Goal: Task Accomplishment & Management: Complete application form

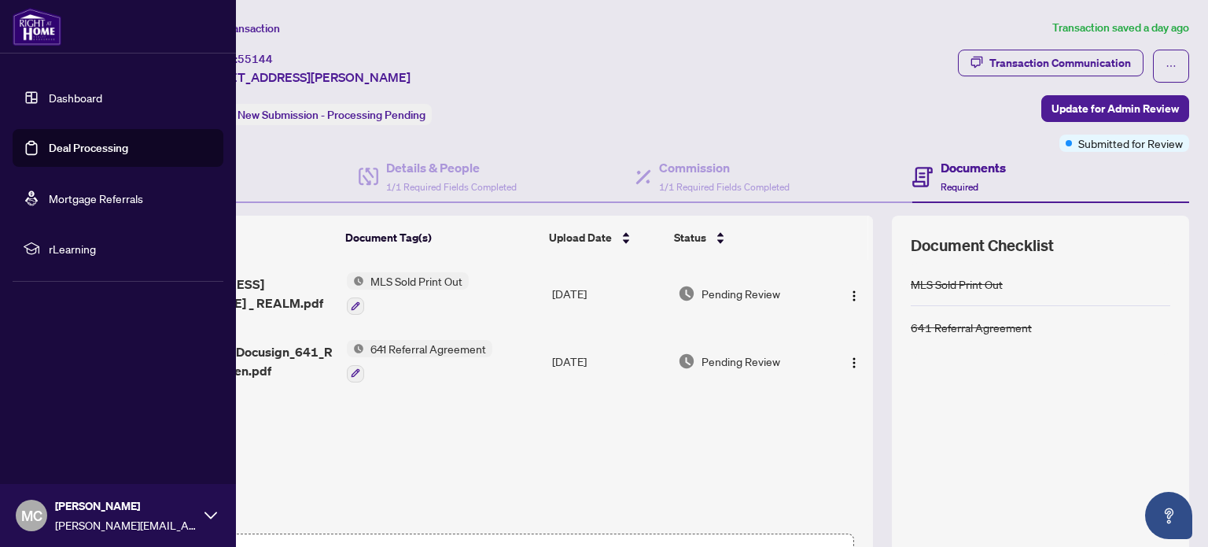
click at [60, 97] on link "Dashboard" at bounding box center [75, 97] width 53 height 14
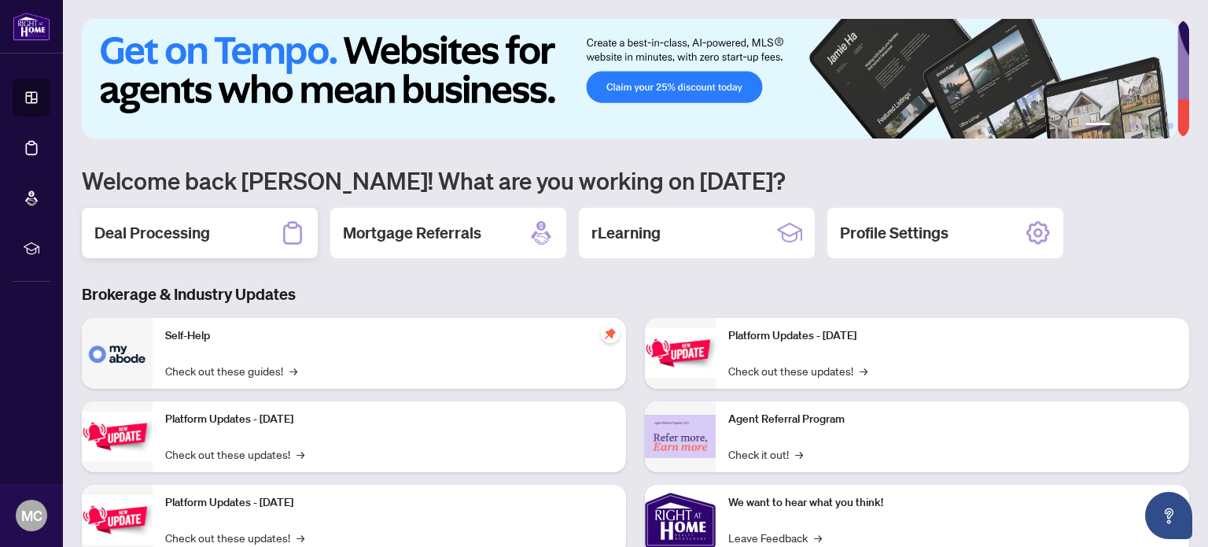
click at [179, 235] on h2 "Deal Processing" at bounding box center [152, 233] width 116 height 22
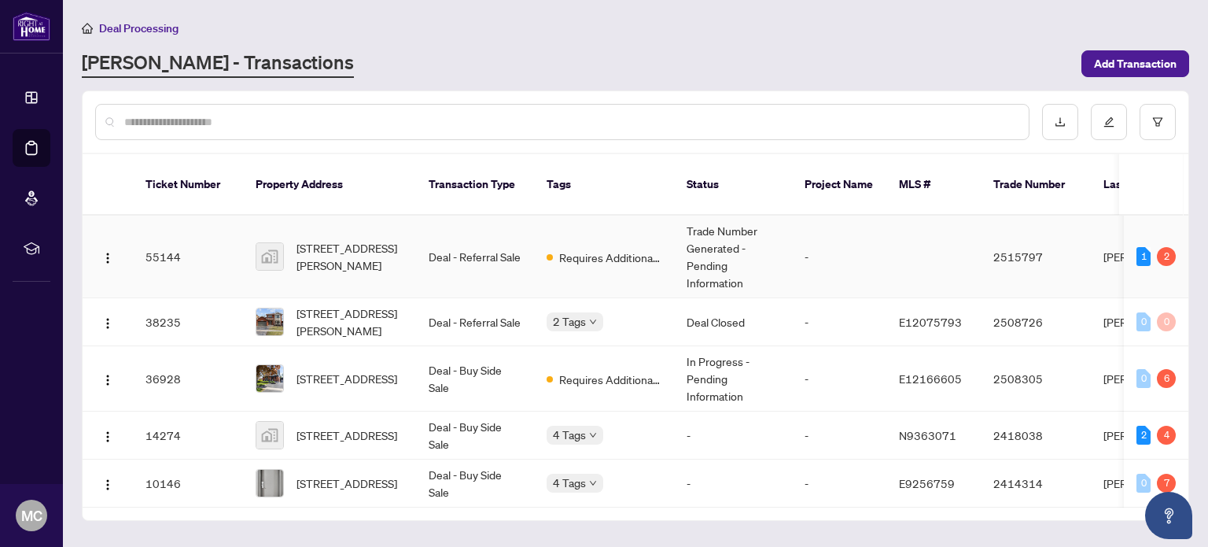
click at [802, 246] on td "-" at bounding box center [839, 257] width 94 height 83
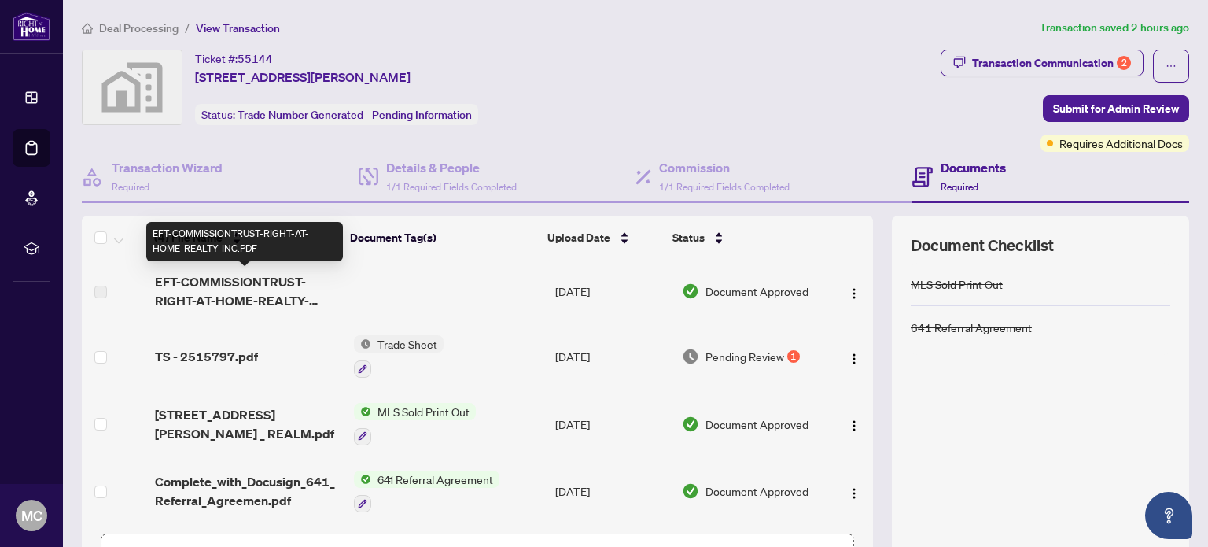
click at [299, 296] on span "EFT-COMMISSIONTRUST-RIGHT-AT-HOME-REALTY-INC.PDF" at bounding box center [248, 291] width 186 height 38
click at [225, 291] on span "EFT-COMMISSIONTRUST-RIGHT-AT-HOME-REALTY-INC.PDF" at bounding box center [248, 291] width 186 height 38
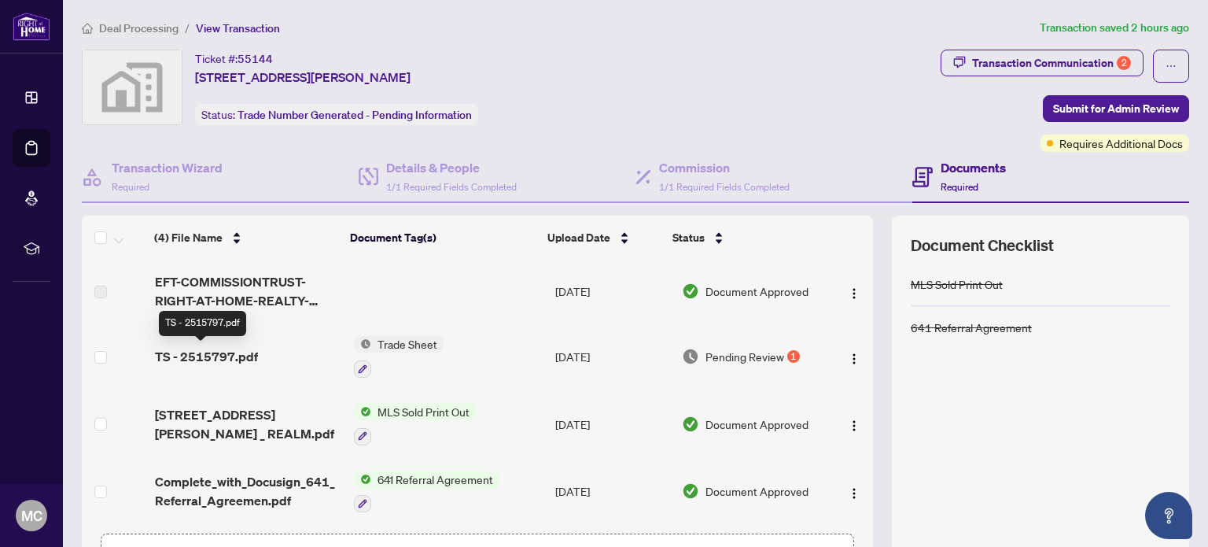
click at [216, 349] on span "TS - 2515797.pdf" at bounding box center [206, 356] width 103 height 19
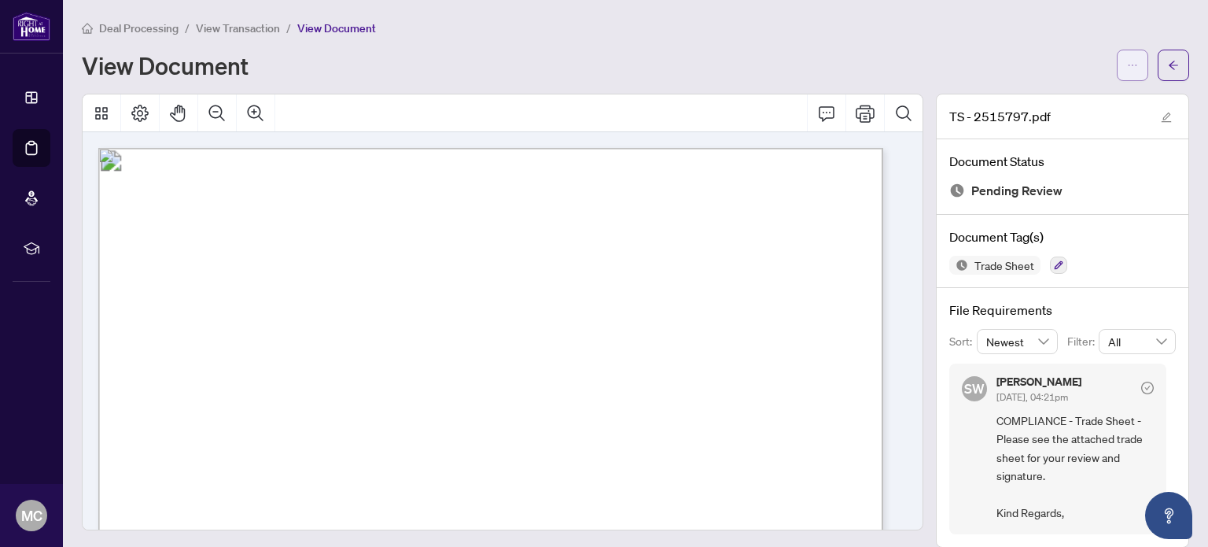
click at [1127, 68] on icon "ellipsis" at bounding box center [1132, 65] width 11 height 11
click at [1081, 98] on span "Download" at bounding box center [1064, 98] width 120 height 17
click at [1168, 65] on icon "arrow-left" at bounding box center [1173, 65] width 11 height 11
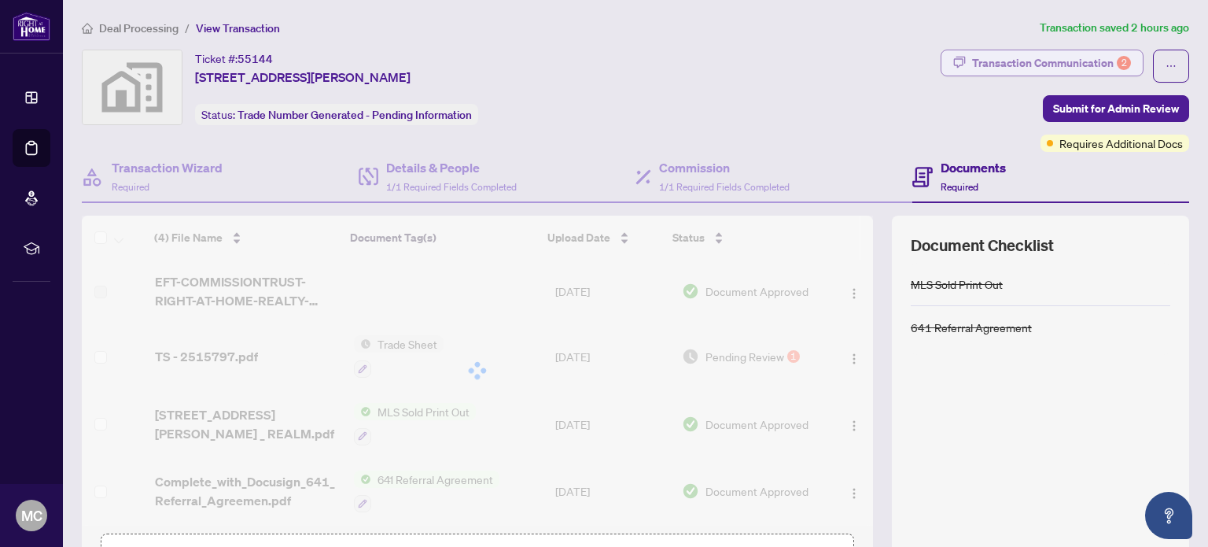
click at [1089, 58] on div "Transaction Communication 2" at bounding box center [1051, 62] width 159 height 25
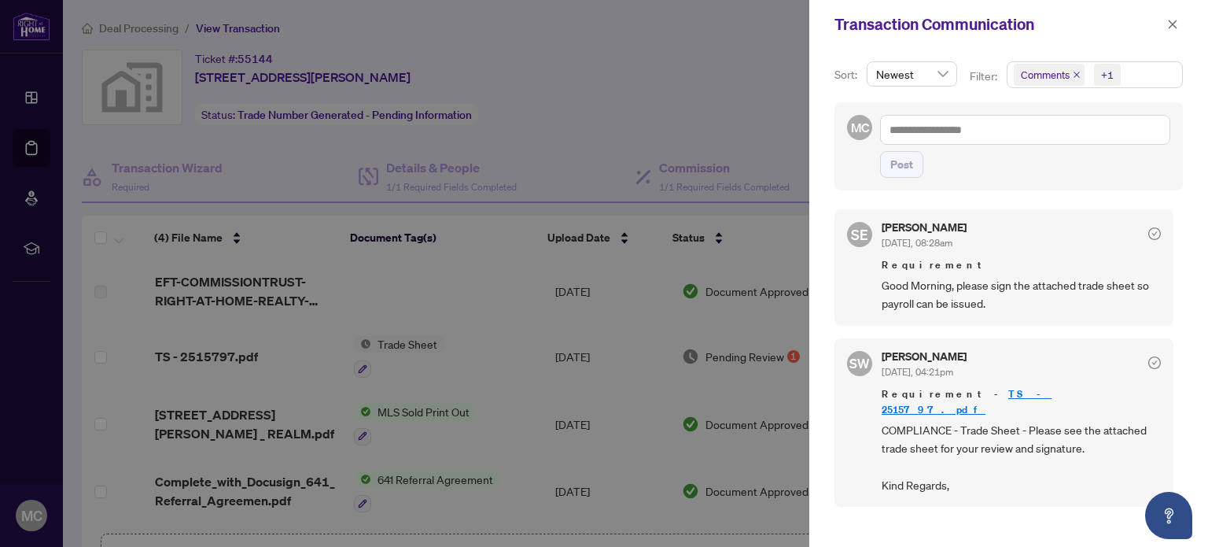
click at [761, 124] on div at bounding box center [604, 273] width 1208 height 547
click at [1173, 30] on span "button" at bounding box center [1172, 24] width 11 height 25
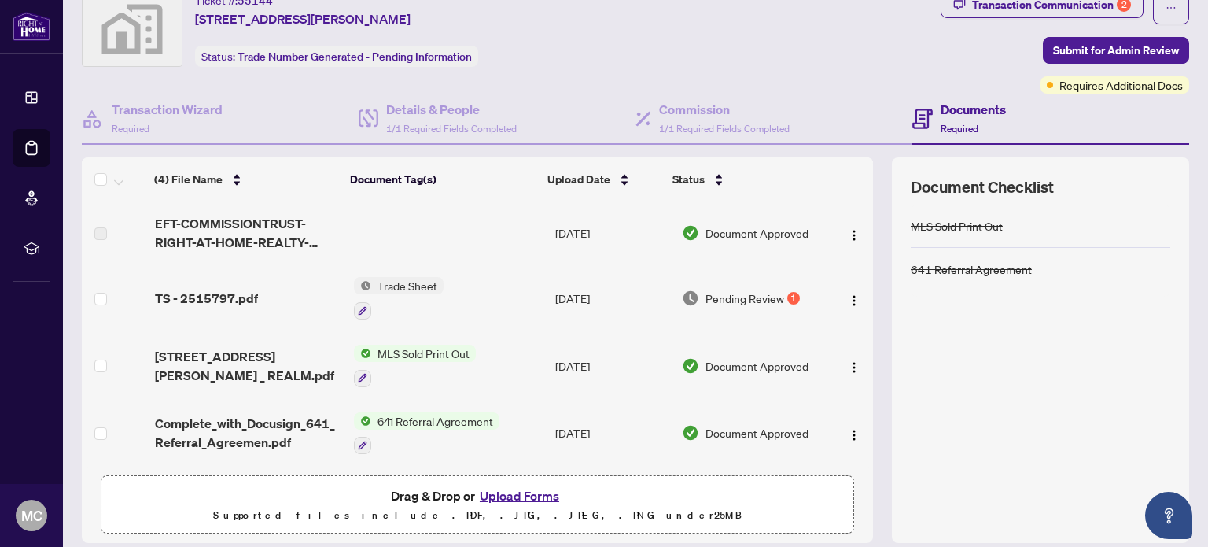
scroll to position [110, 0]
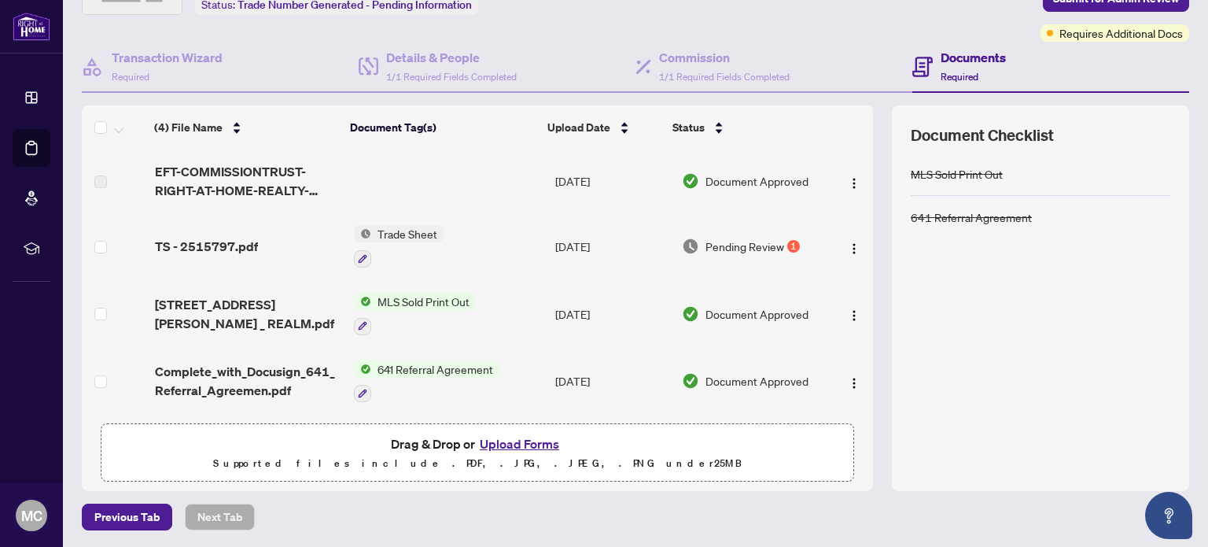
click at [510, 440] on button "Upload Forms" at bounding box center [519, 443] width 89 height 20
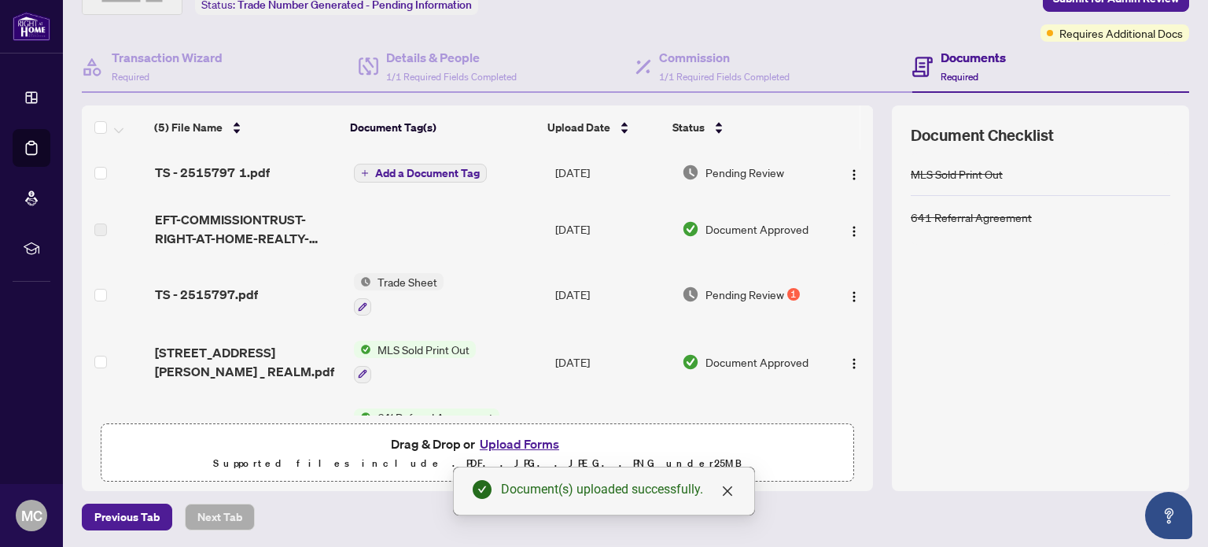
click at [400, 174] on span "Add a Document Tag" at bounding box center [427, 173] width 105 height 11
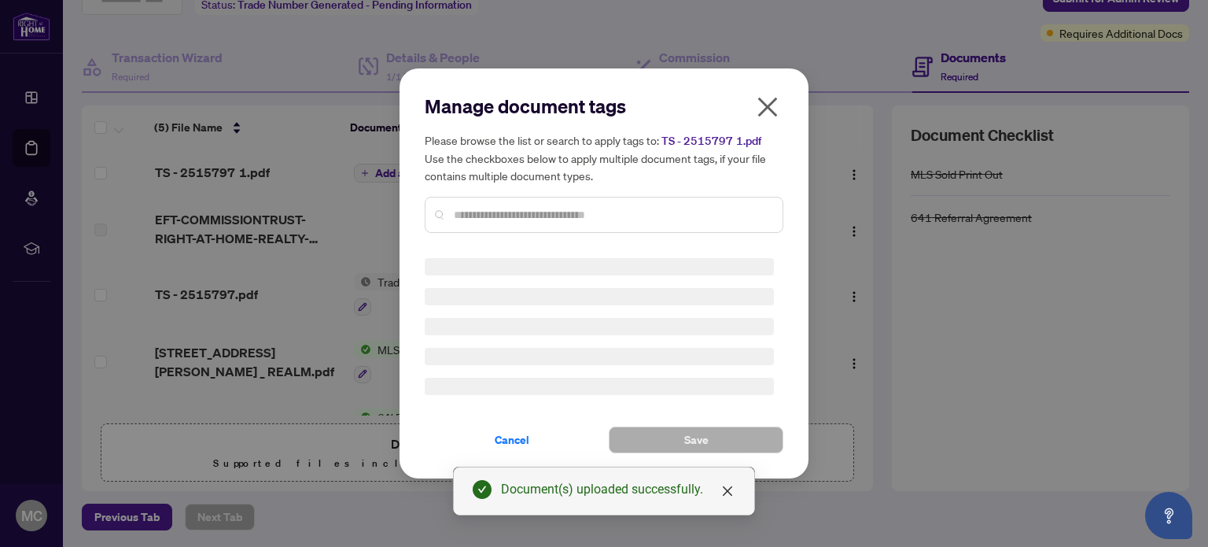
click at [463, 209] on input "text" at bounding box center [612, 214] width 316 height 17
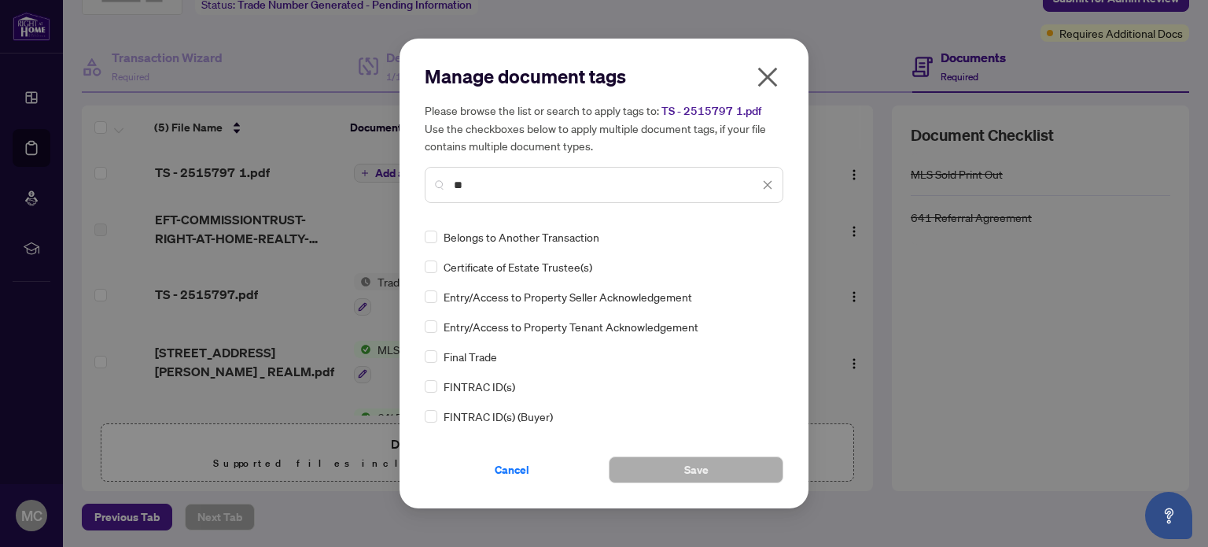
type input "**"
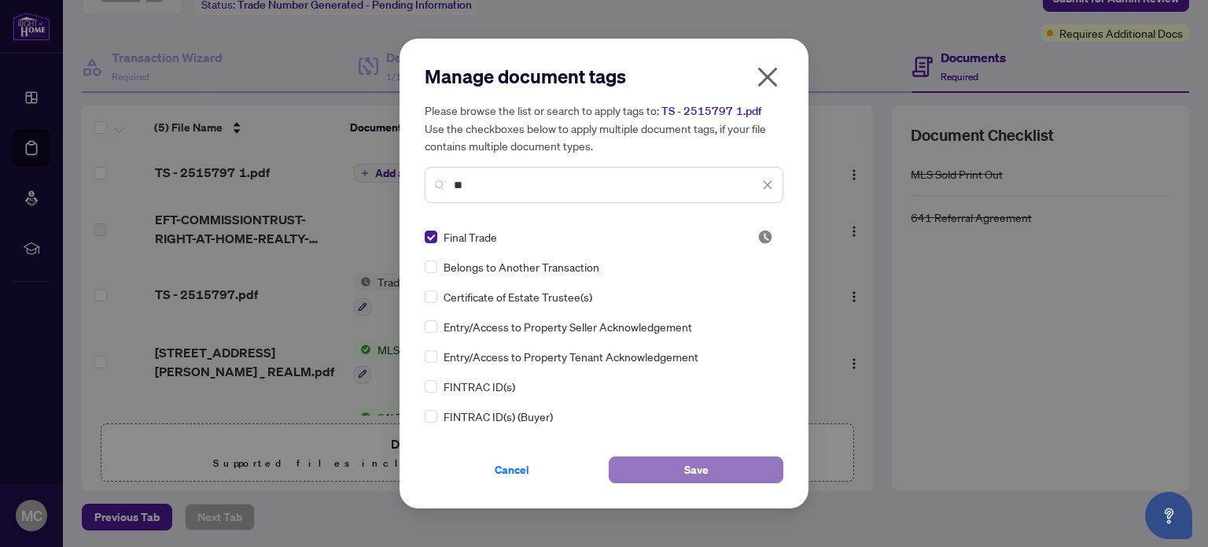
click at [743, 471] on button "Save" at bounding box center [696, 469] width 175 height 27
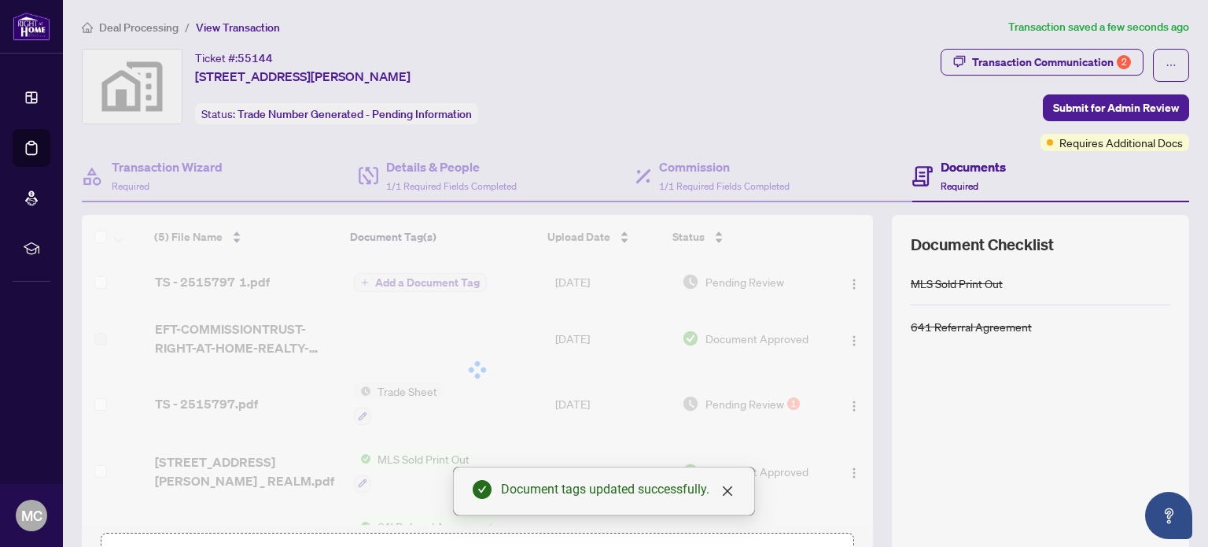
scroll to position [0, 0]
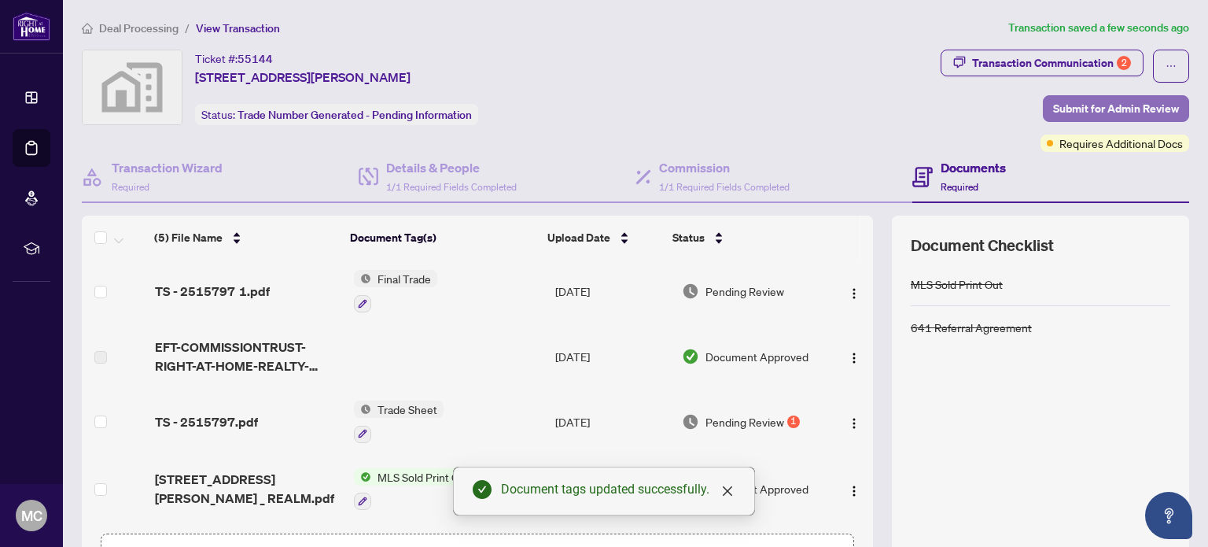
click at [1131, 103] on span "Submit for Admin Review" at bounding box center [1116, 108] width 126 height 25
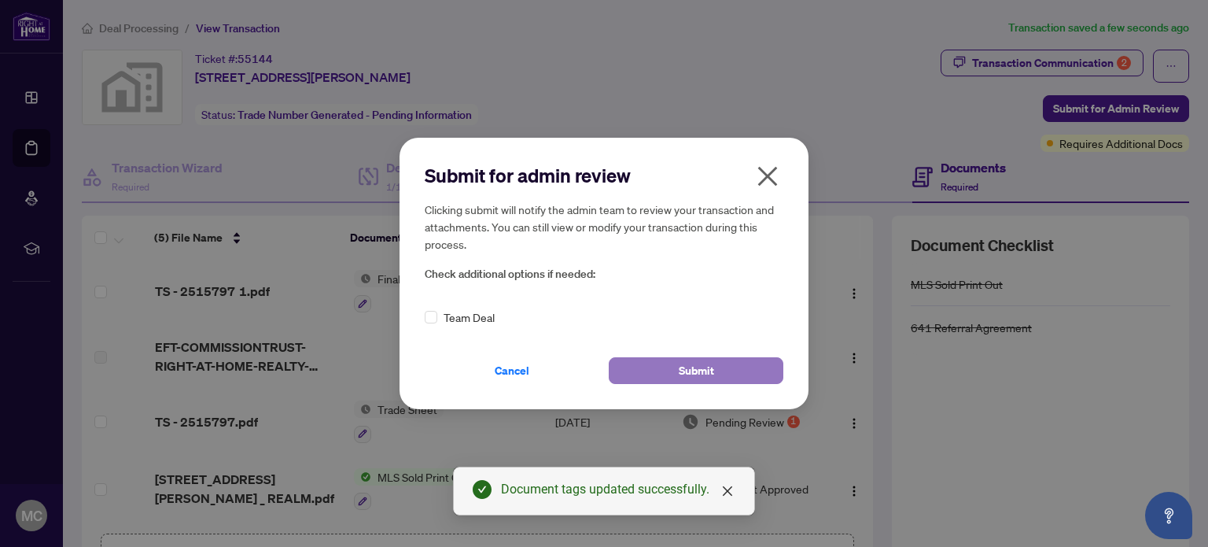
click at [720, 382] on button "Submit" at bounding box center [696, 370] width 175 height 27
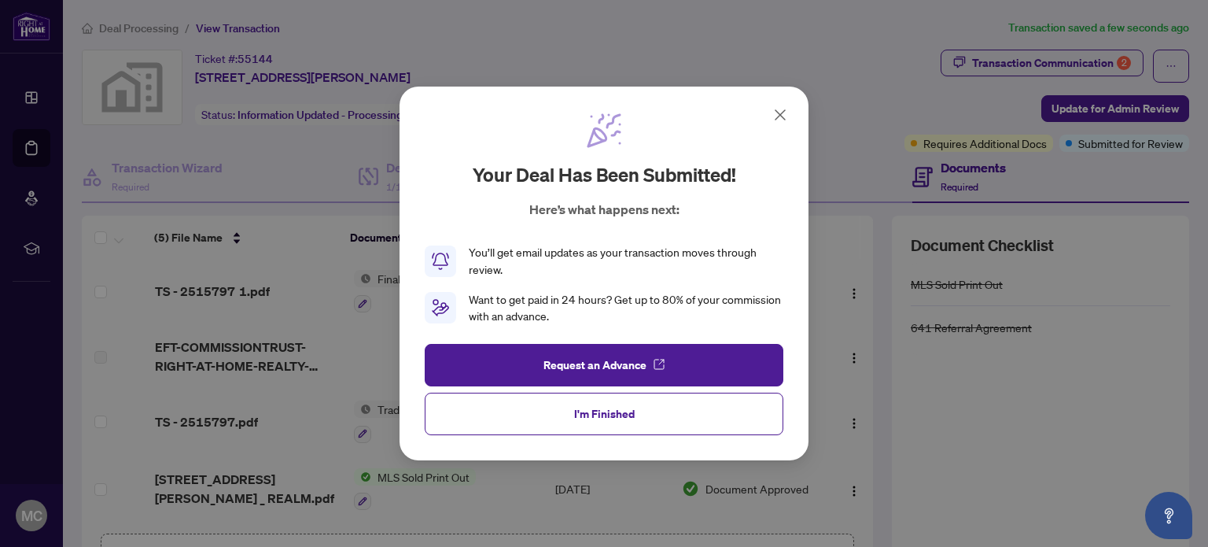
click at [783, 112] on icon at bounding box center [780, 114] width 19 height 19
